Goal: Find contact information: Find contact information

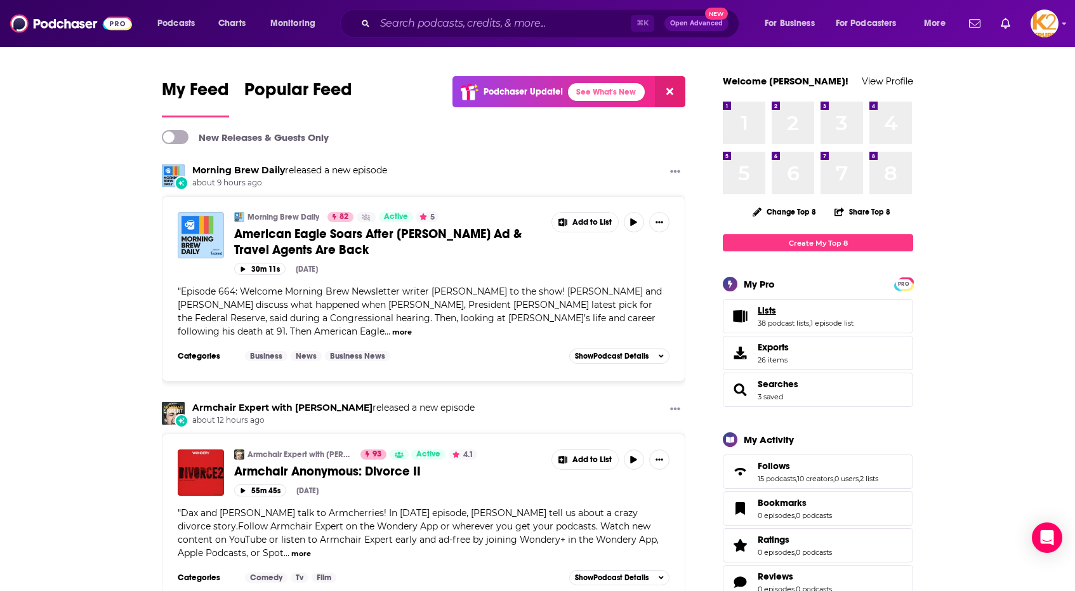
click at [772, 314] on span "Lists" at bounding box center [767, 310] width 18 height 11
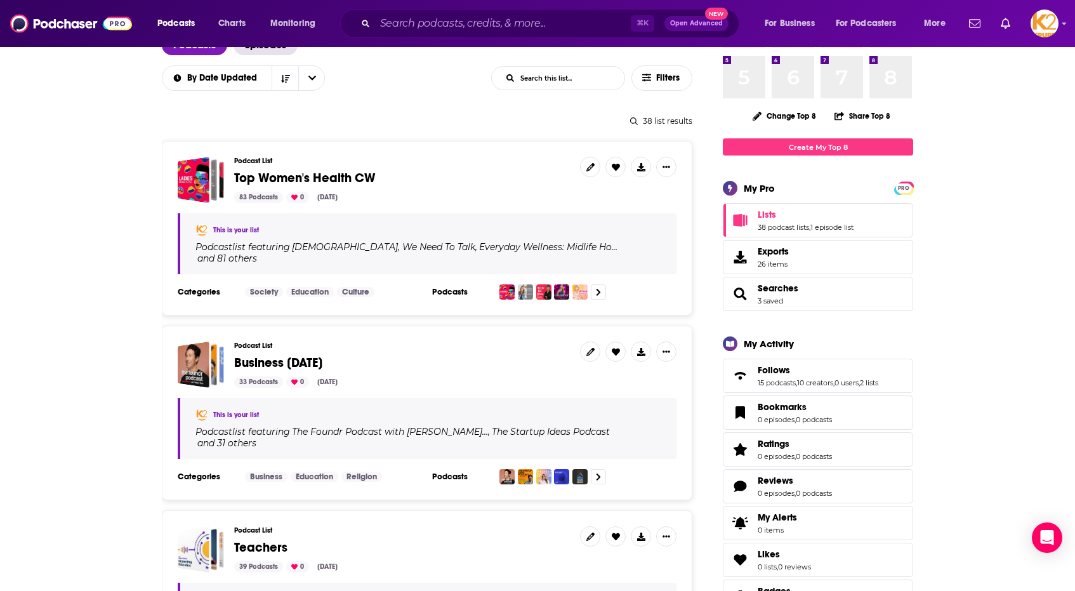
scroll to position [99, 0]
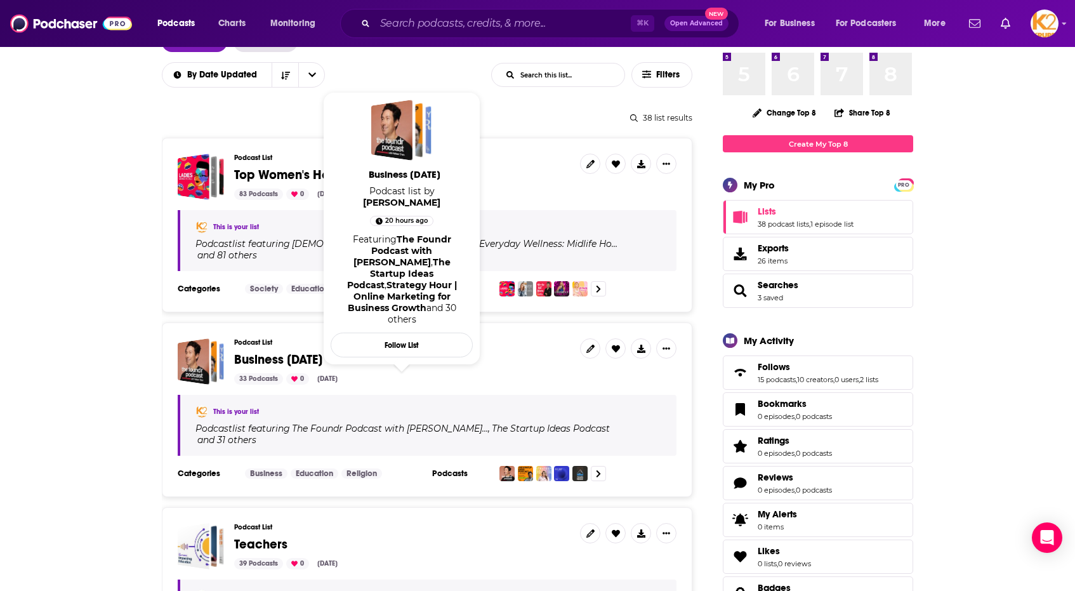
click at [291, 352] on span "Business [DATE]" at bounding box center [278, 360] width 88 height 16
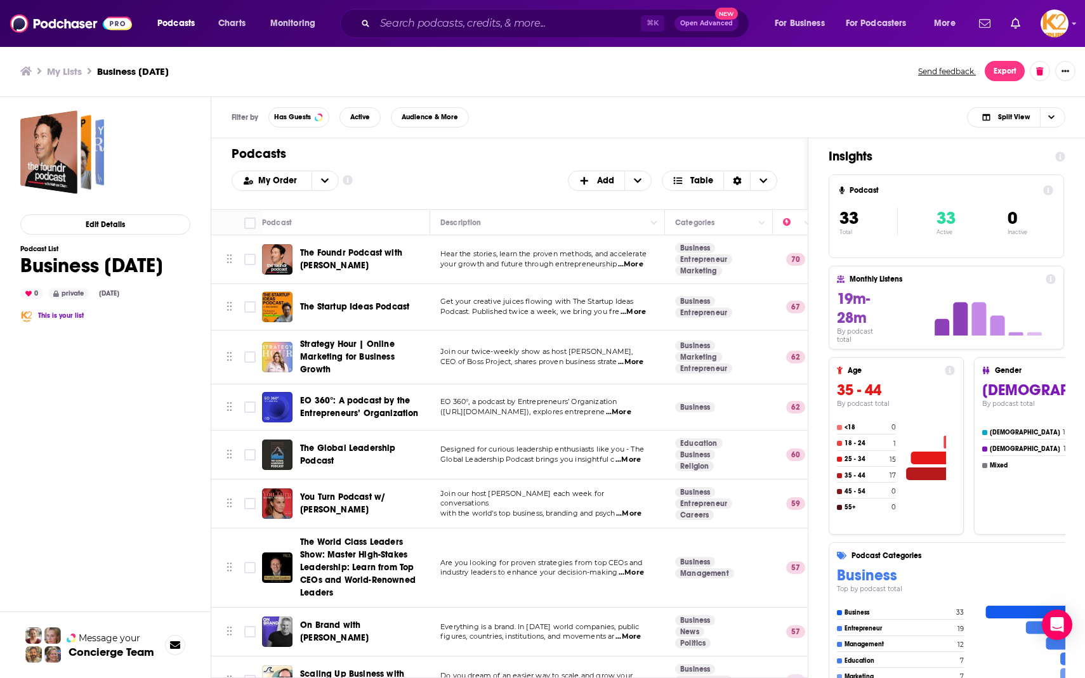
click at [71, 92] on div "My Lists Business [DATE] Send feedback. Export" at bounding box center [543, 71] width 1086 height 51
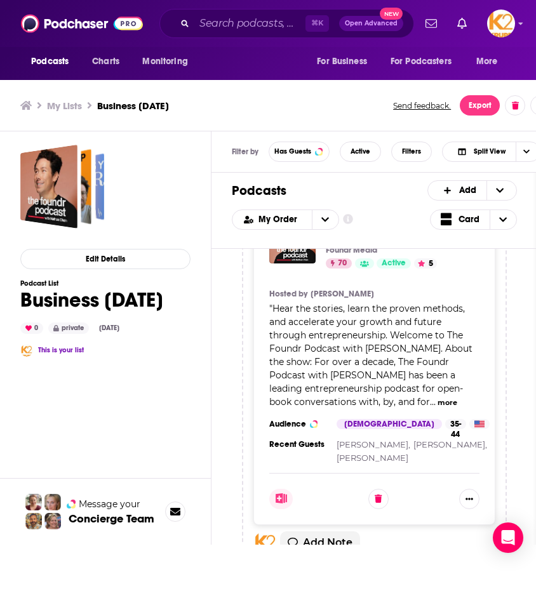
scroll to position [151, 0]
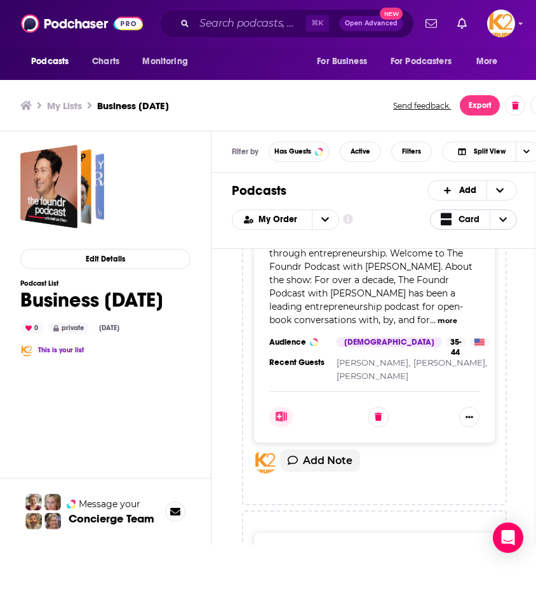
click at [499, 221] on icon "Choose View" at bounding box center [503, 219] width 8 height 9
click at [459, 261] on span "Table" at bounding box center [481, 261] width 51 height 7
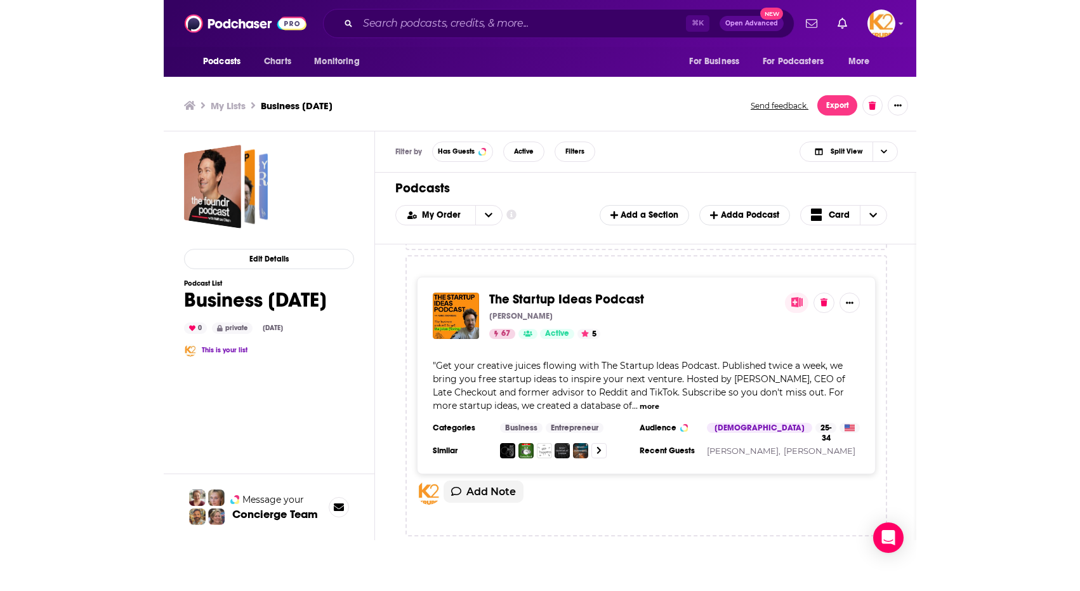
scroll to position [187, 0]
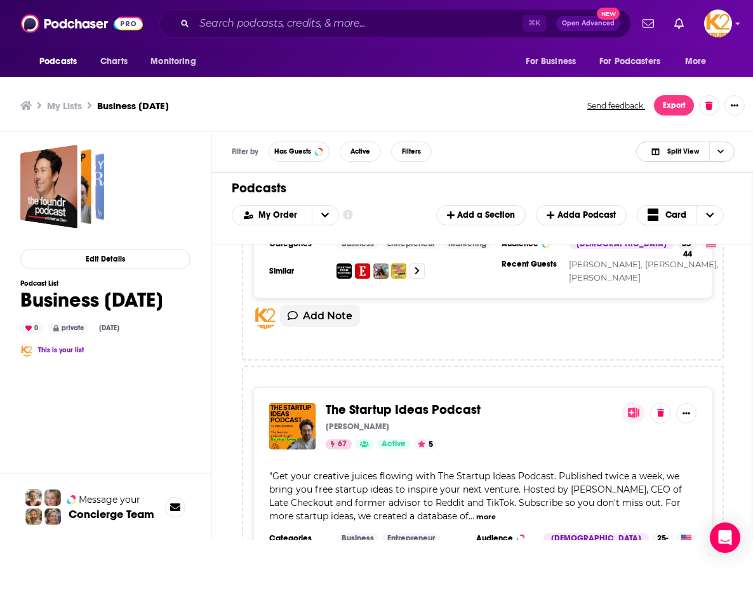
click at [691, 152] on span "Split View" at bounding box center [683, 151] width 32 height 7
click at [495, 173] on div "Podcasts Add My Order Customize Your List Order Select the “My Order” sort and …" at bounding box center [482, 209] width 543 height 72
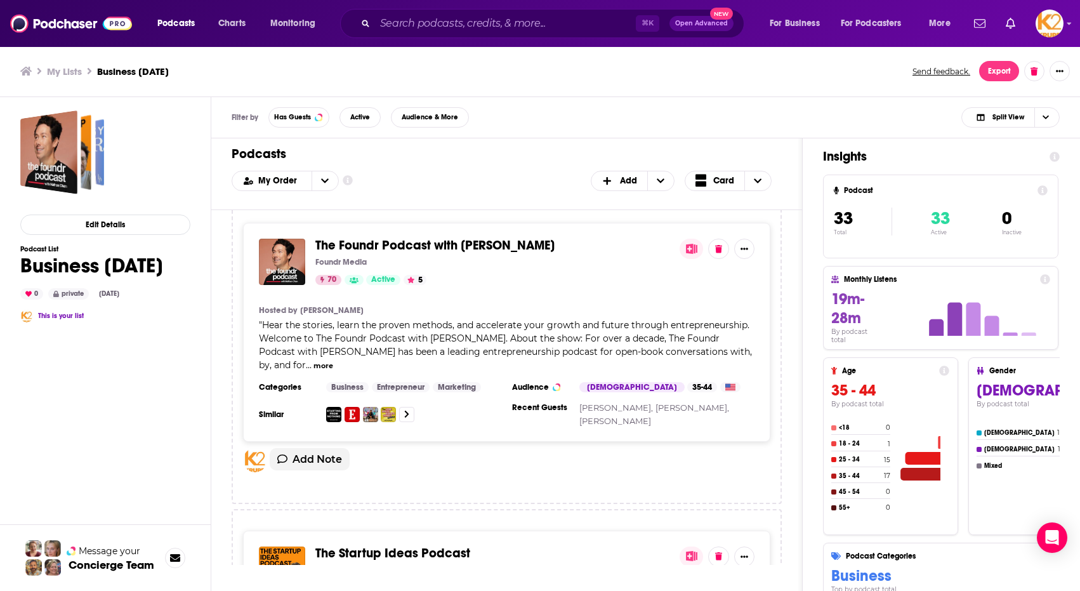
scroll to position [14, 0]
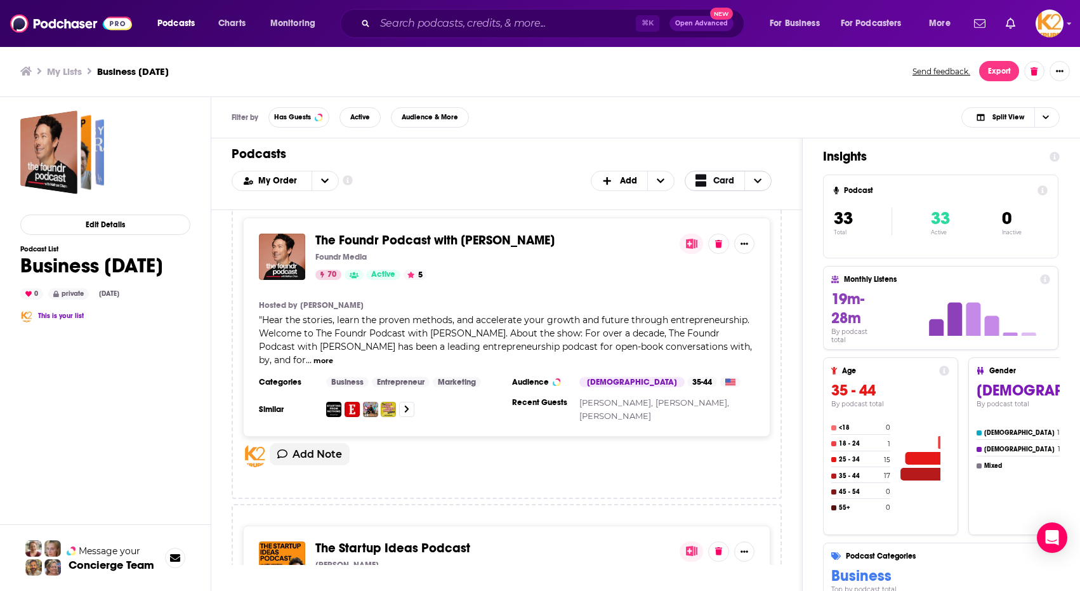
click at [711, 179] on span "Choose View" at bounding box center [704, 181] width 17 height 16
click at [710, 221] on span "Choose View" at bounding box center [703, 222] width 17 height 9
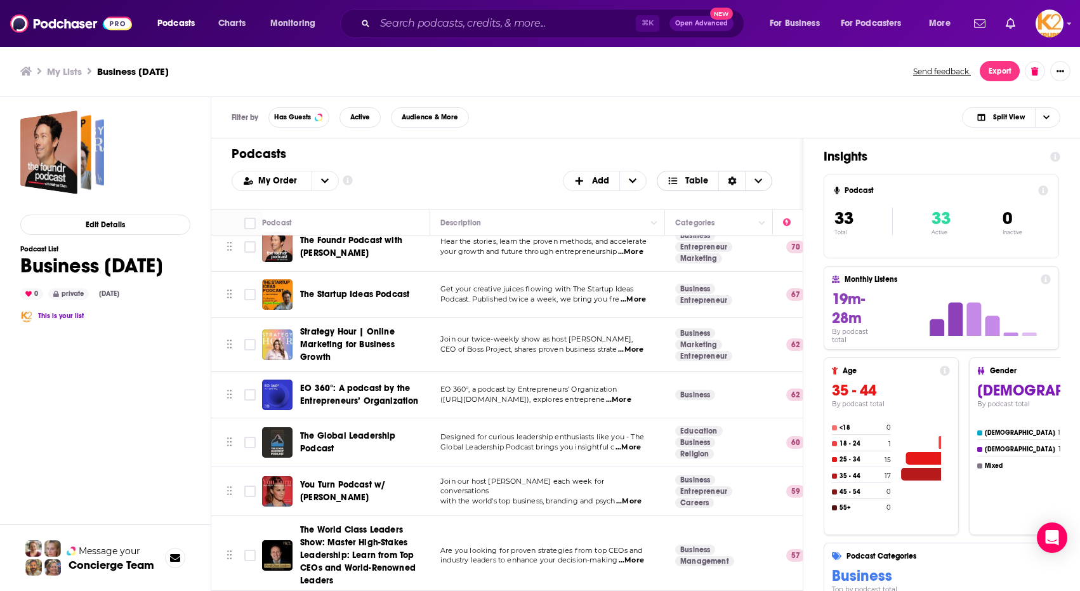
scroll to position [16, 0]
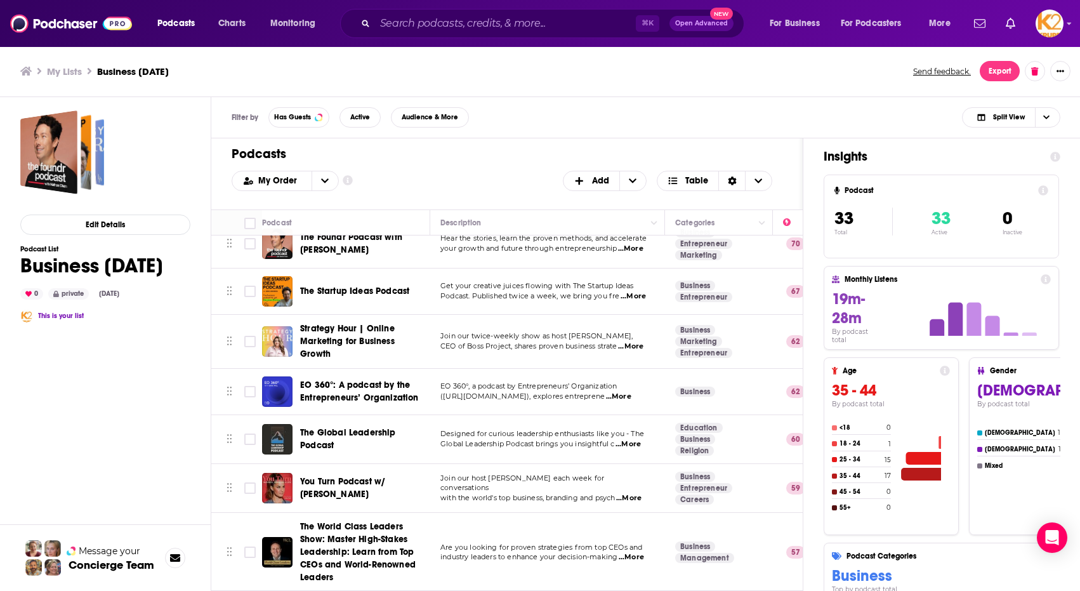
click at [776, 163] on div "Podcasts Add My Order Customize Your List Order Select the “My Order” sort and …" at bounding box center [507, 173] width 592 height 71
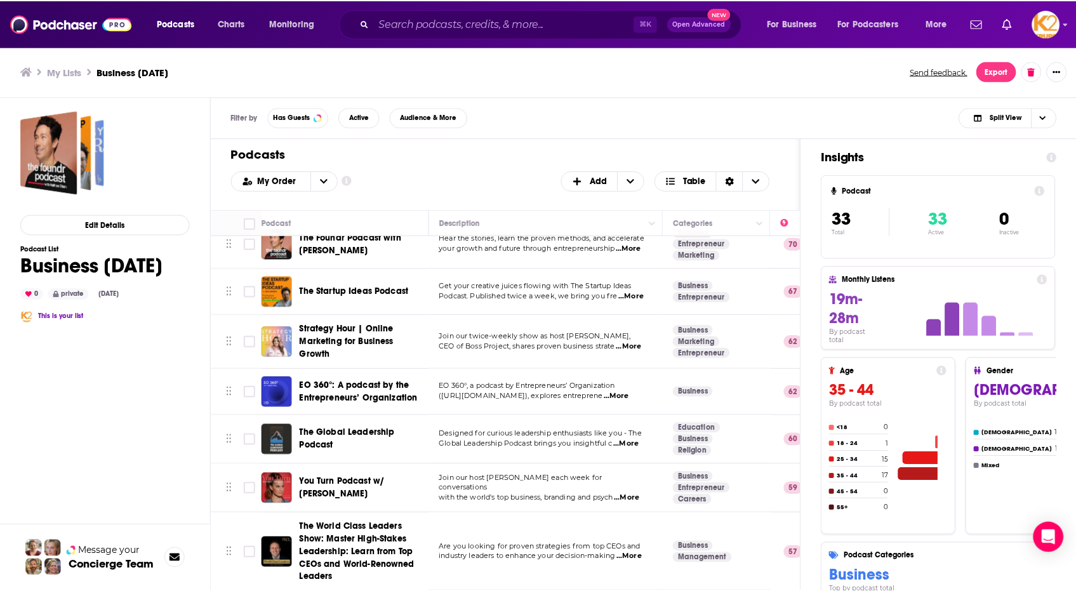
scroll to position [0, 0]
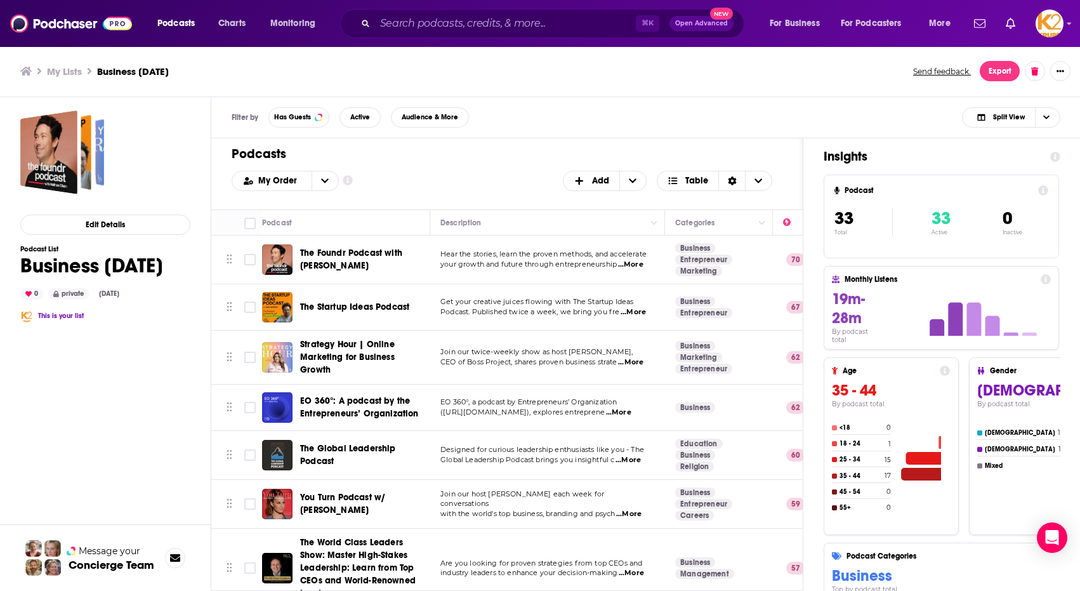
drag, startPoint x: 307, startPoint y: 288, endPoint x: 606, endPoint y: 319, distance: 300.6
click at [606, 319] on tr "The Startup Ideas Podcast Get your creative juices flowing with The Startup Ide…" at bounding box center [810, 307] width 1199 height 46
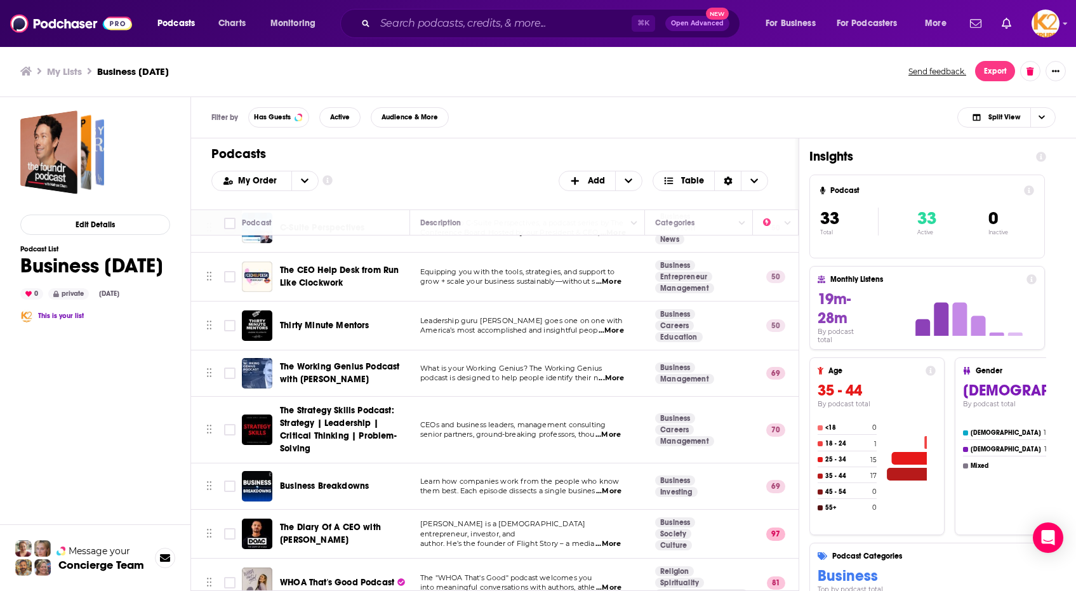
scroll to position [536, 0]
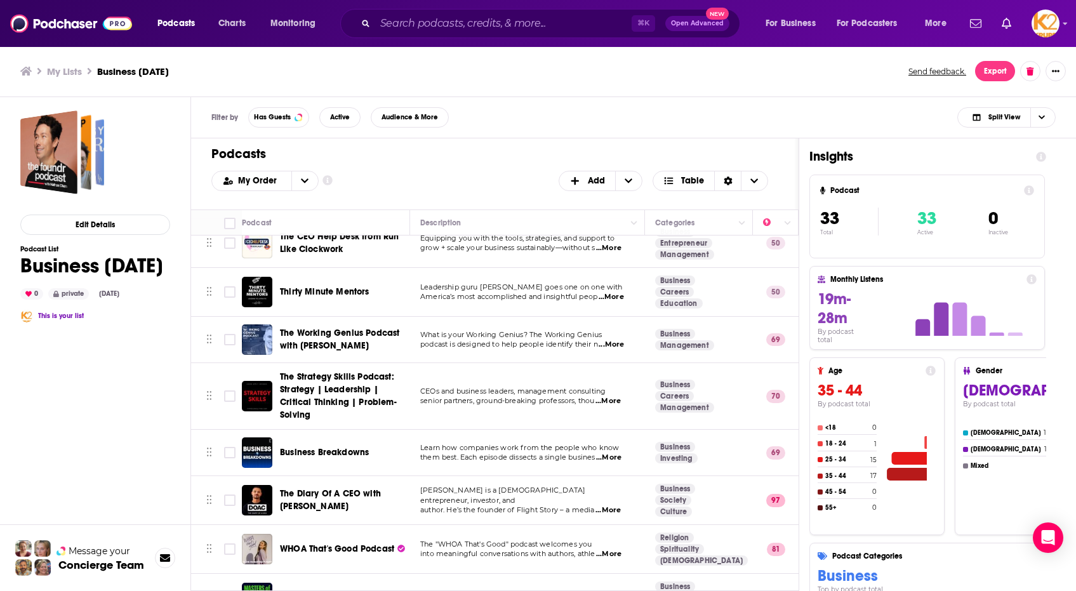
click at [487, 370] on td "CEOs and business leaders, management consulting senior partners, ground-breaki…" at bounding box center [527, 396] width 235 height 67
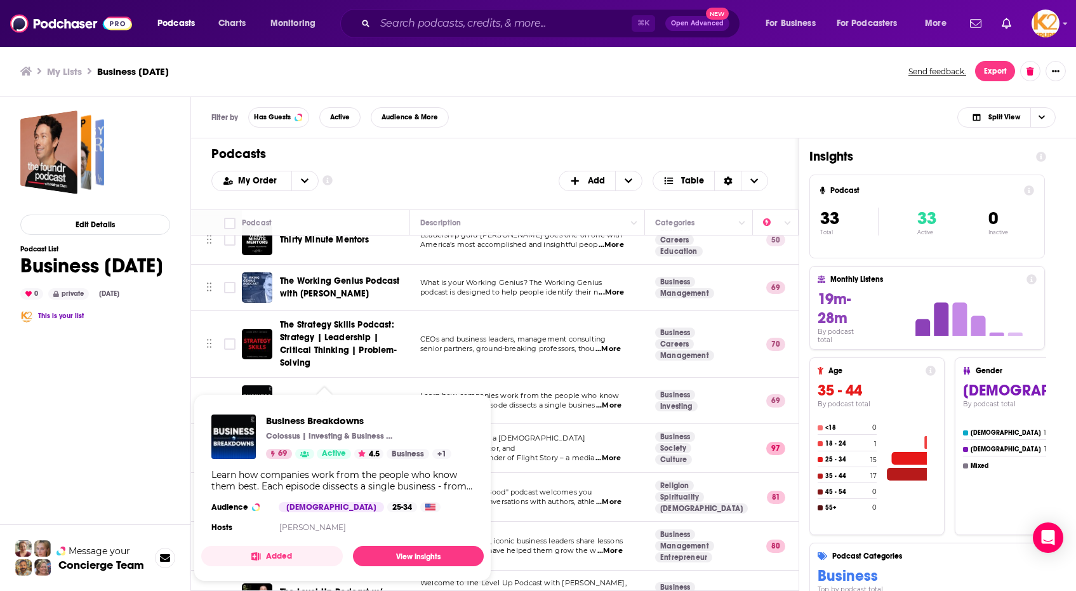
click at [284, 398] on span "Business Breakdowns Colossus | Investing & Business Podcasts 69 Active 4.5 Busi…" at bounding box center [342, 487] width 282 height 187
click at [287, 378] on td "Business Breakdowns" at bounding box center [326, 401] width 168 height 46
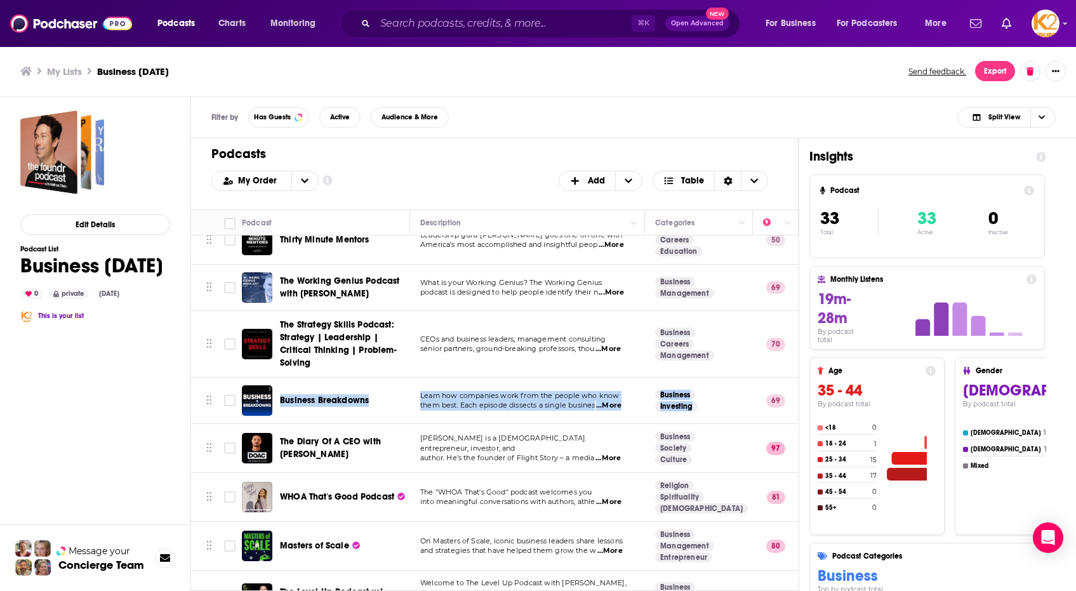
drag, startPoint x: 285, startPoint y: 381, endPoint x: 664, endPoint y: 411, distance: 380.0
click at [664, 411] on tr "Business Breakdowns Learn how companies work from the people who know them best…" at bounding box center [790, 401] width 1199 height 46
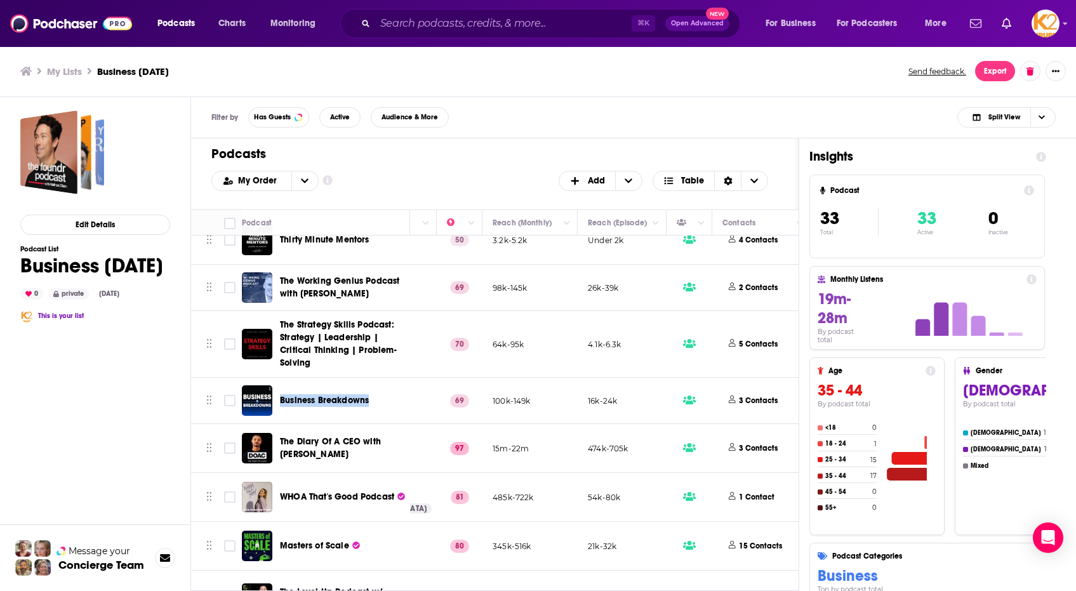
scroll to position [588, 371]
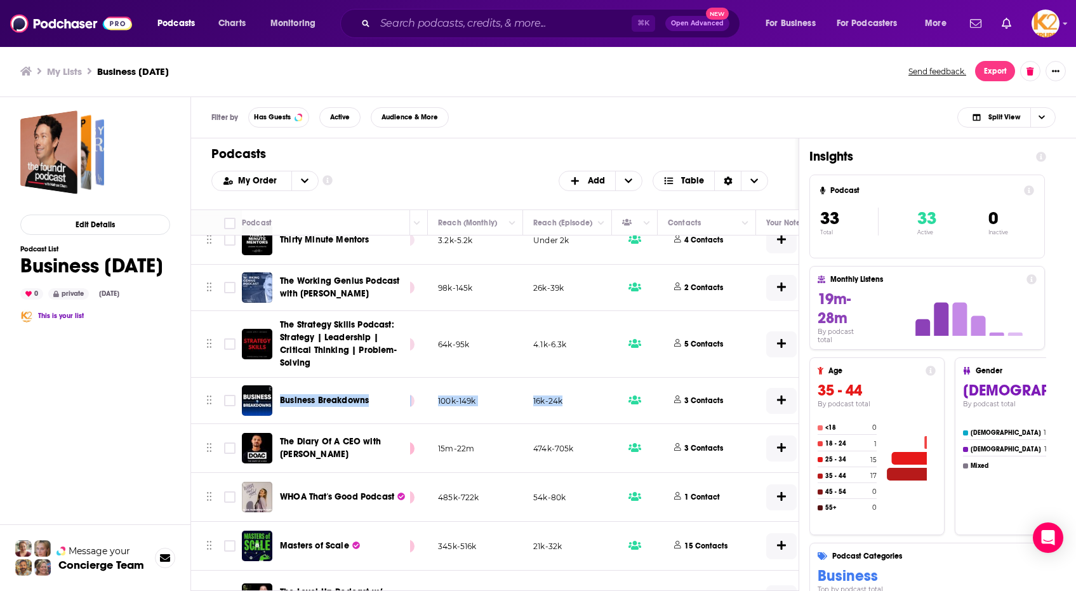
click at [572, 401] on td "16k-24k" at bounding box center [567, 401] width 89 height 46
copy tr "Business Breakdowns Learn how companies work from the people who know them best…"
click at [710, 406] on span "3 Contacts" at bounding box center [702, 400] width 69 height 17
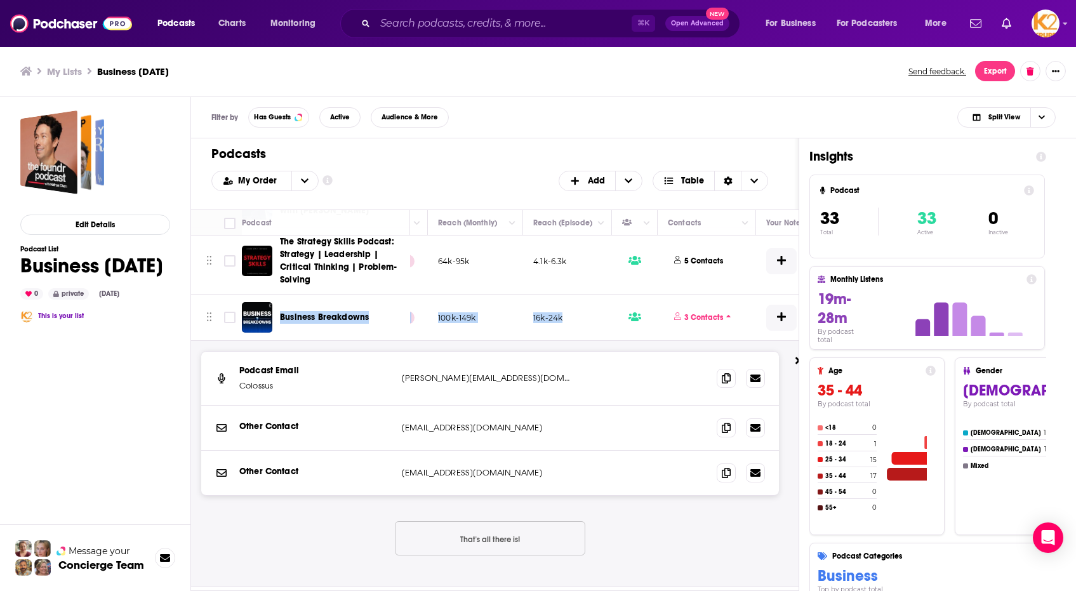
scroll to position [671, 371]
drag, startPoint x: 405, startPoint y: 377, endPoint x: 497, endPoint y: 381, distance: 92.1
click at [497, 381] on p "[PERSON_NAME][EMAIL_ADDRESS][DOMAIN_NAME]" at bounding box center [486, 377] width 168 height 13
copy p "[PERSON_NAME][EMAIL_ADDRESS][DOMAIN_NAME]"
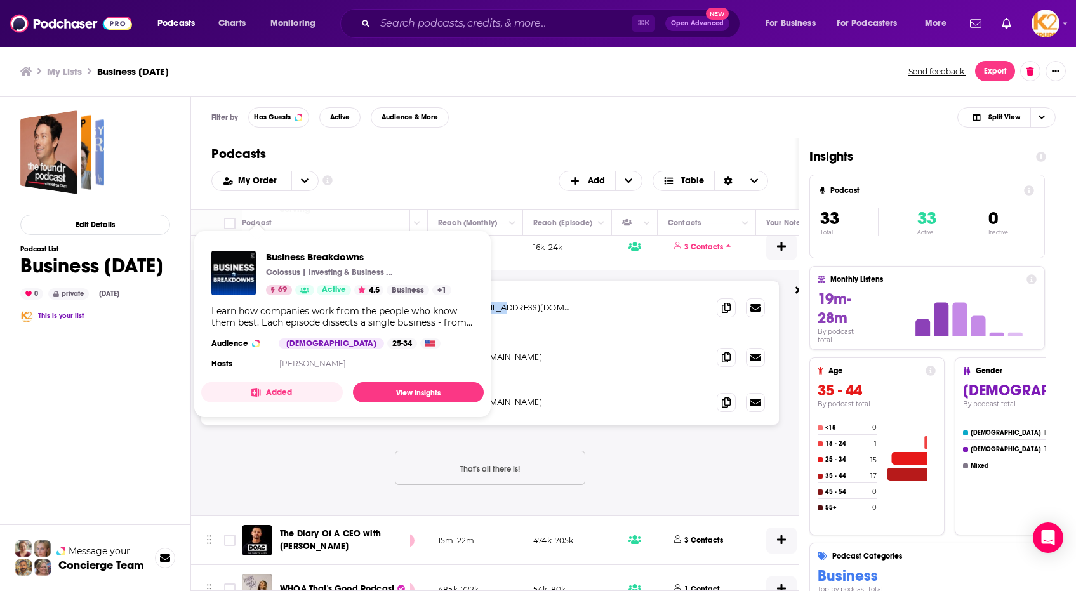
scroll to position [837, 371]
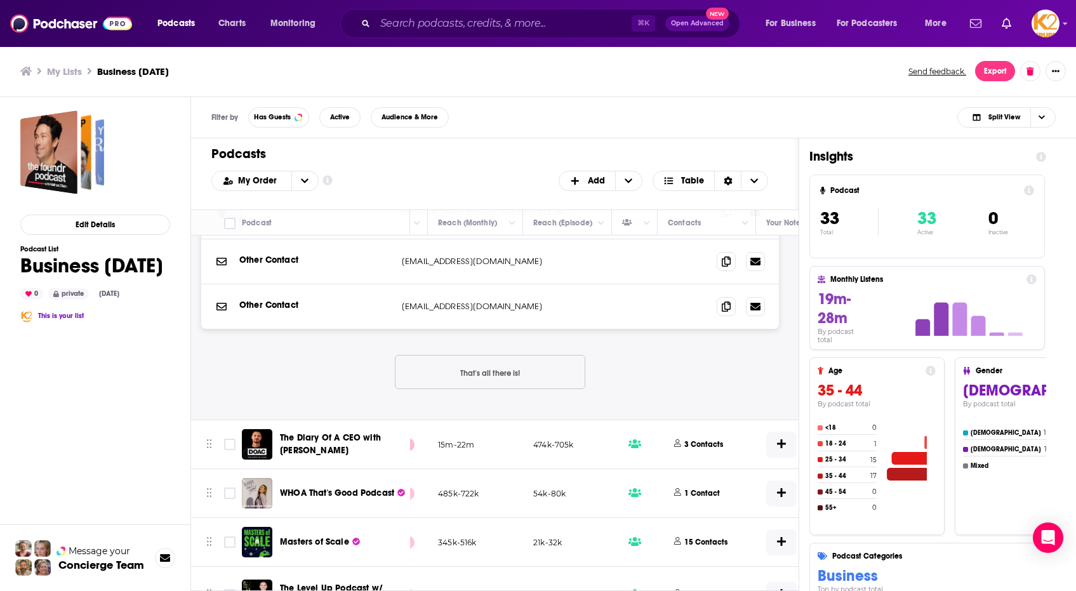
click at [621, 382] on div "Podcast Email Colossus [EMAIL_ADDRESS][DOMAIN_NAME] [PERSON_NAME][EMAIL_ADDRESS…" at bounding box center [490, 297] width 578 height 225
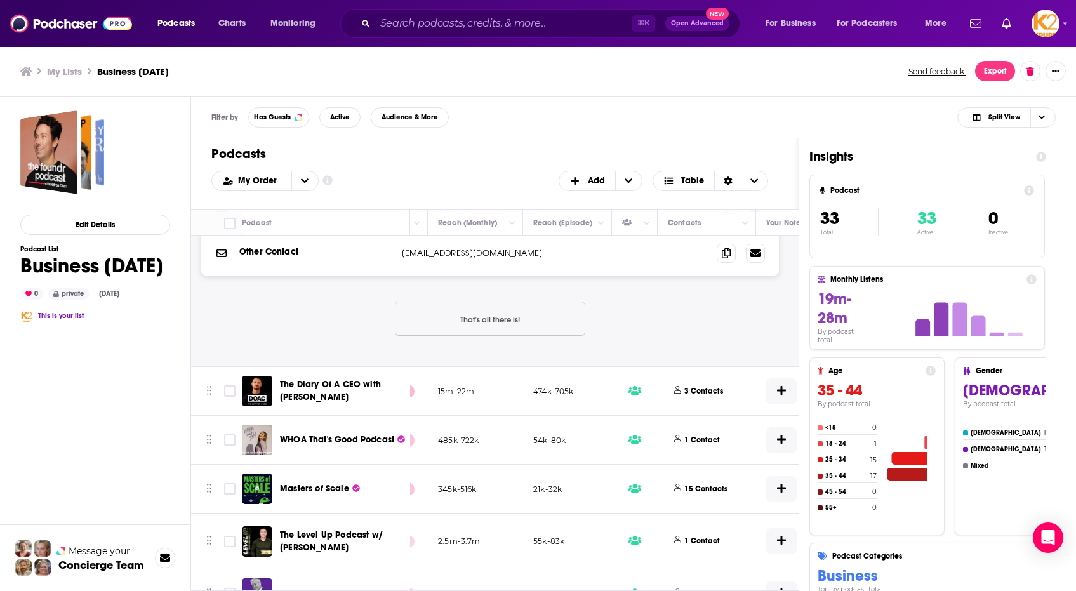
scroll to position [874, 371]
